Goal: Transaction & Acquisition: Purchase product/service

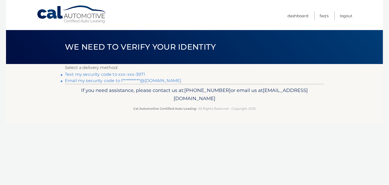
click at [127, 73] on link "Text my security code to xxx-xxx-3971" at bounding box center [105, 74] width 80 height 5
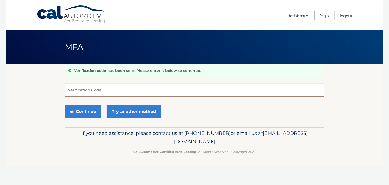
click at [124, 90] on input "Verification Code" at bounding box center [194, 90] width 259 height 13
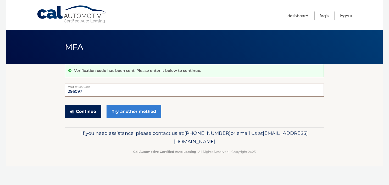
type input "296097"
click at [92, 111] on button "Continue" at bounding box center [83, 111] width 36 height 13
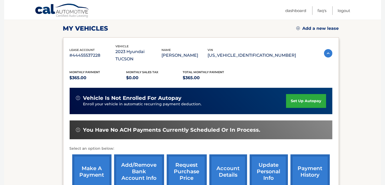
scroll to position [78, 0]
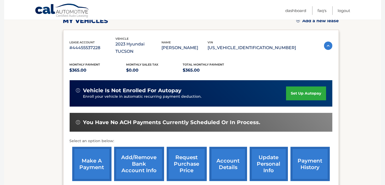
click at [89, 153] on link "make a payment" at bounding box center [91, 164] width 39 height 34
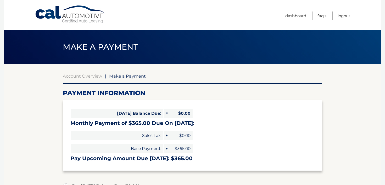
select select "OTcxYjhlMjgtNWZiMC00NDdjLWJmNTMtMmI4ZWQyYzQwMjMw"
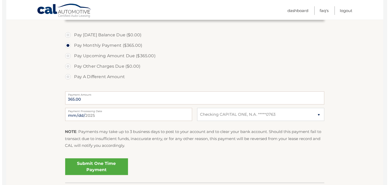
scroll to position [157, 0]
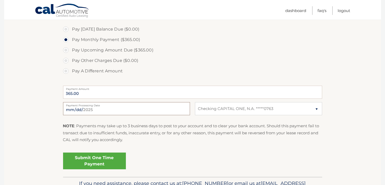
click at [124, 111] on input "2025-09-02" at bounding box center [126, 108] width 127 height 13
type input "2025-09-12"
click at [93, 160] on link "Submit One Time Payment" at bounding box center [94, 161] width 63 height 17
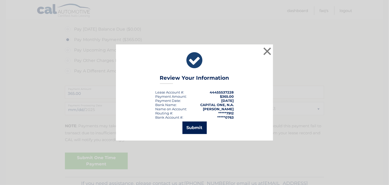
click at [200, 127] on button "Submit" at bounding box center [194, 128] width 24 height 13
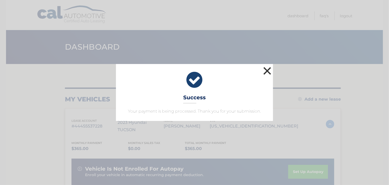
click at [267, 71] on button "×" at bounding box center [267, 71] width 10 height 10
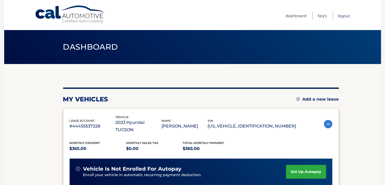
click at [341, 15] on link "Logout" at bounding box center [344, 16] width 13 height 9
